Goal: Transaction & Acquisition: Purchase product/service

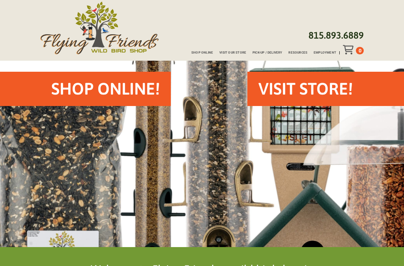
scroll to position [22, 0]
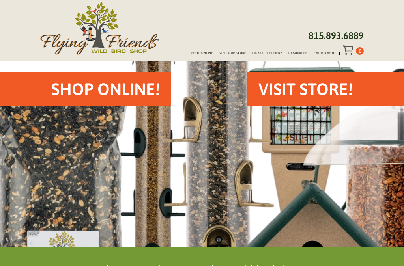
click at [209, 54] on span "Shop Online" at bounding box center [202, 53] width 22 height 3
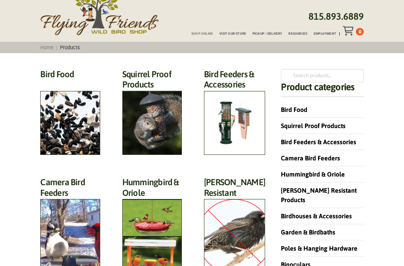
scroll to position [41, 0]
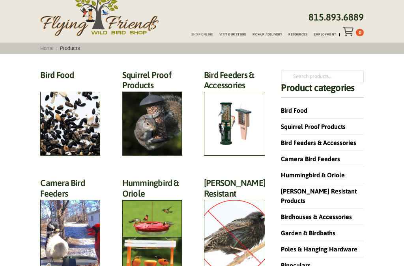
click at [148, 95] on h2 "Squirrel Proof Products (42)" at bounding box center [152, 82] width 60 height 25
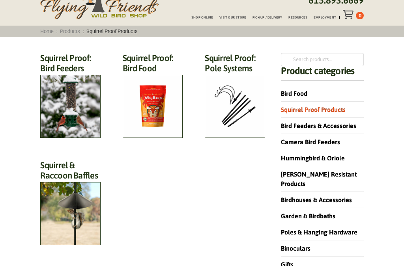
scroll to position [58, 0]
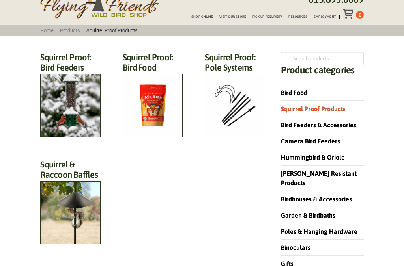
click at [70, 185] on h2 "Squirrel & Raccoon Baffles (12)" at bounding box center [70, 171] width 60 height 25
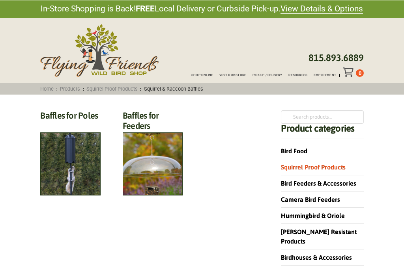
scroll to position [2, 0]
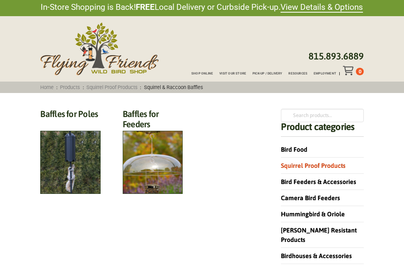
click at [65, 123] on h2 "Baffles for Poles (7)" at bounding box center [70, 116] width 60 height 15
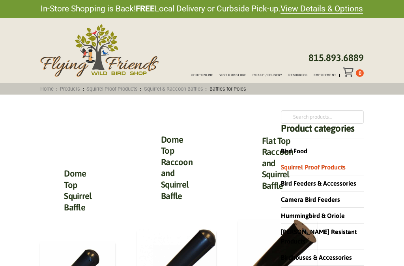
click at [124, 88] on link "Squirrel Proof Products" at bounding box center [112, 89] width 56 height 6
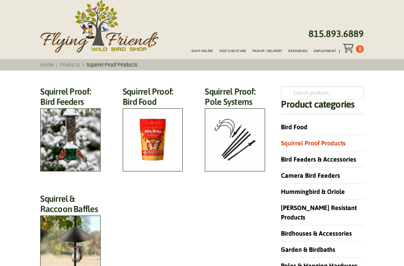
scroll to position [27, 0]
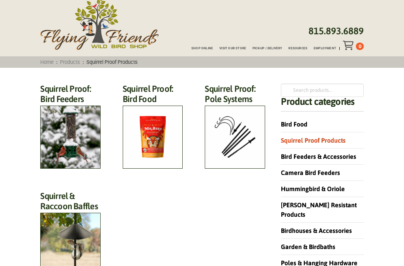
click at [66, 109] on h2 "Squirrel Proof: Bird Feeders (12)" at bounding box center [70, 96] width 60 height 25
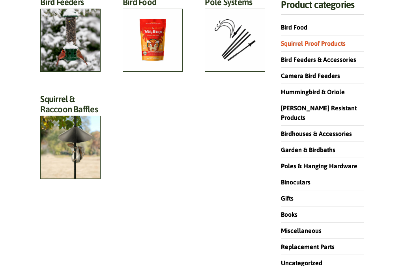
scroll to position [124, 0]
click at [63, 119] on h2 "Squirrel & Raccoon Baffles (12)" at bounding box center [70, 106] width 60 height 25
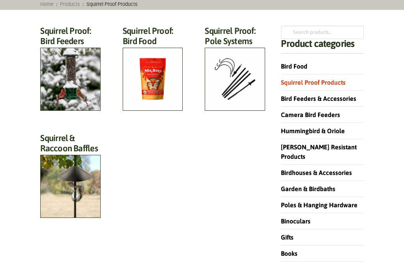
scroll to position [54, 0]
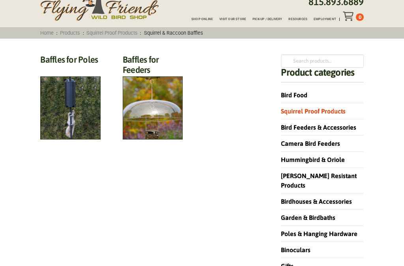
scroll to position [55, 0]
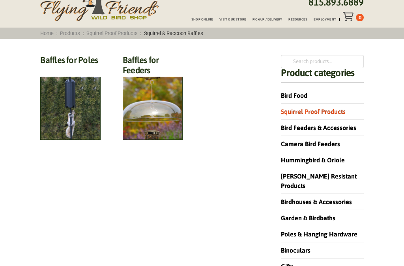
click at [65, 70] on h2 "Baffles for Poles (7)" at bounding box center [70, 62] width 60 height 15
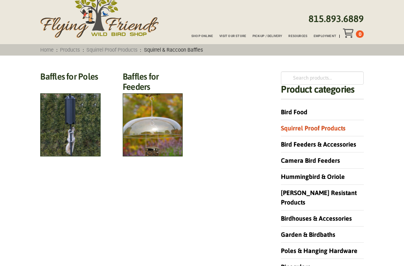
scroll to position [0, 0]
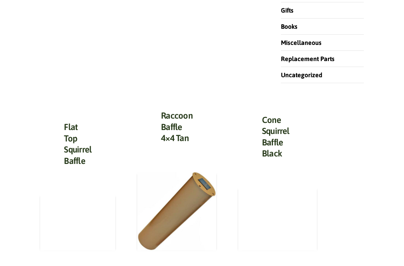
scroll to position [290, 0]
